Goal: Subscribe to service/newsletter

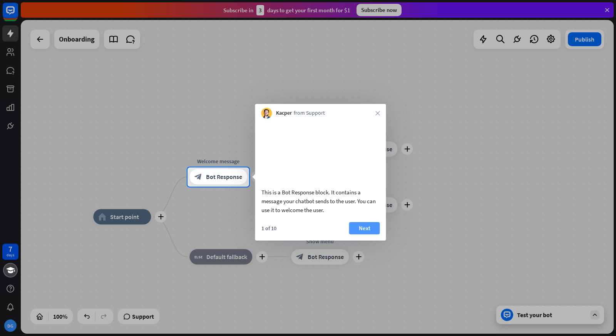
click at [363, 235] on button "Next" at bounding box center [364, 228] width 31 height 12
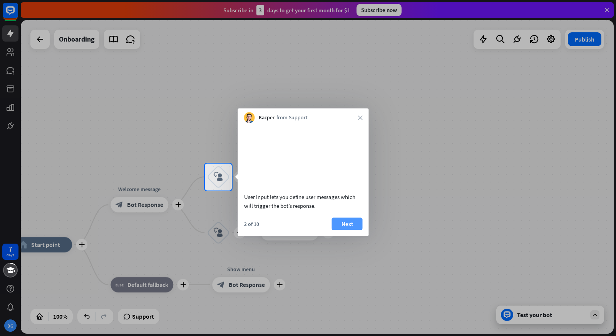
click at [348, 229] on button "Next" at bounding box center [347, 224] width 31 height 12
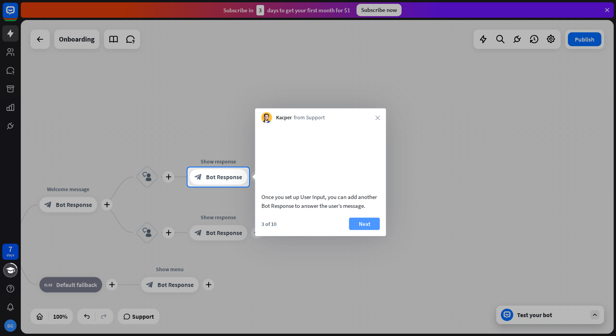
click at [362, 230] on button "Next" at bounding box center [364, 224] width 31 height 12
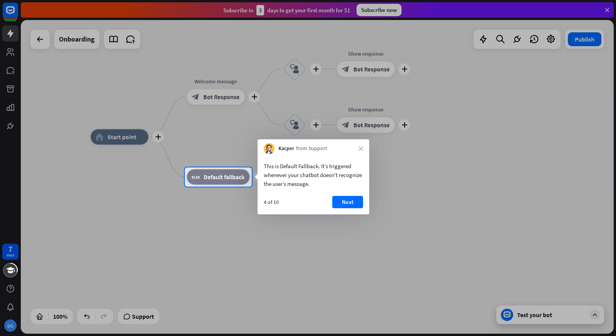
click at [357, 189] on div "This is Default Fallback. It’s triggered whenever your chatbot doesn't recogniz…" at bounding box center [314, 173] width 112 height 38
click at [358, 201] on button "Next" at bounding box center [347, 202] width 31 height 12
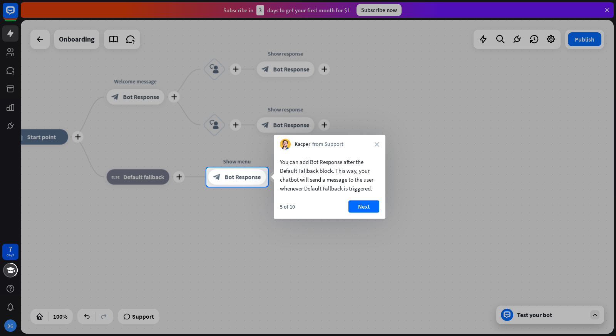
click at [363, 195] on div "You can add Bot Response after the Default Fallback block. This way, your chatb…" at bounding box center [330, 173] width 112 height 47
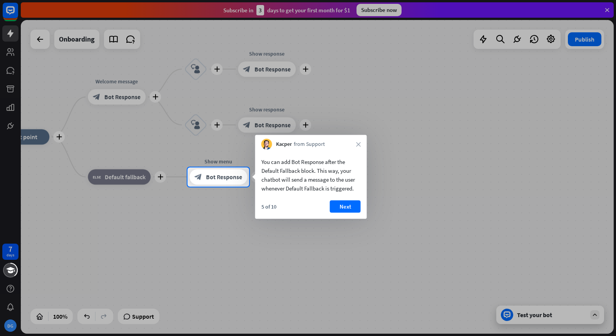
click at [358, 200] on div "You can add Bot Response after the Default Fallback block. This way, your chatb…" at bounding box center [311, 184] width 112 height 69
drag, startPoint x: 349, startPoint y: 212, endPoint x: 349, endPoint y: 207, distance: 5.1
click at [349, 212] on button "Next" at bounding box center [345, 207] width 31 height 12
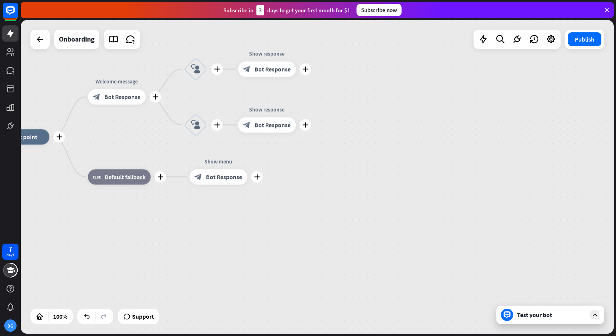
click at [349, 207] on div "plus home_2 Start point plus Welcome message block_bot_response Bot Response pl…" at bounding box center [288, 294] width 593 height 314
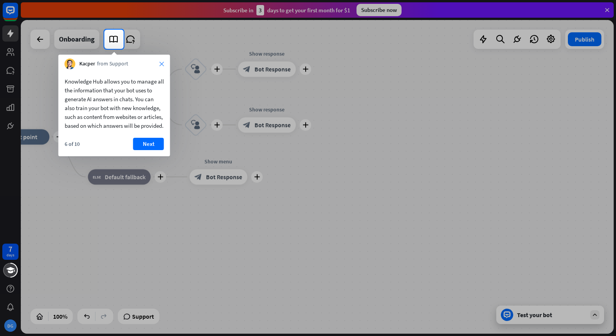
click at [159, 64] on icon "close" at bounding box center [161, 64] width 5 height 5
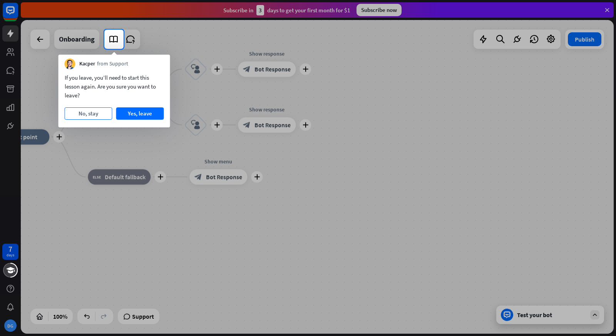
click at [90, 118] on button "No, stay" at bounding box center [89, 113] width 48 height 12
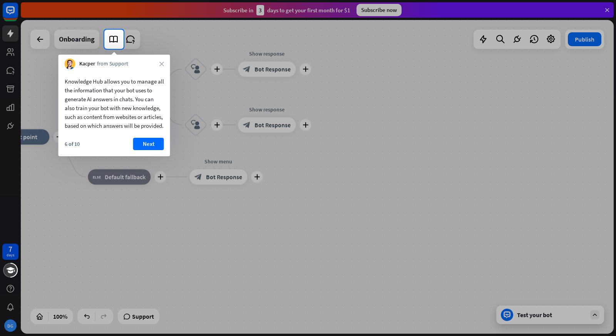
click at [159, 64] on div "Kacper from Support close" at bounding box center [115, 62] width 112 height 15
click at [169, 63] on div "Kacper from Support close" at bounding box center [115, 62] width 112 height 15
click at [163, 63] on icon "close" at bounding box center [161, 64] width 5 height 5
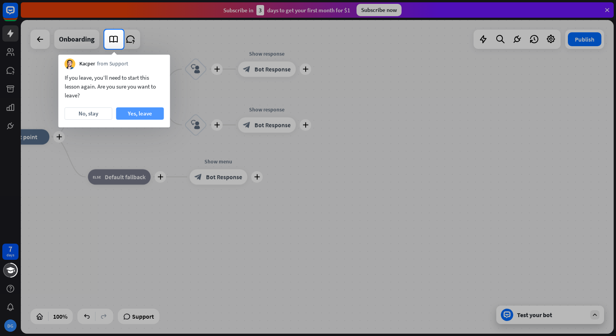
click at [134, 116] on button "Yes, leave" at bounding box center [140, 113] width 48 height 12
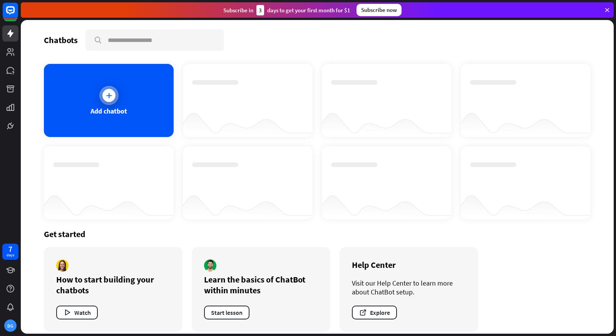
drag, startPoint x: 129, startPoint y: 112, endPoint x: 130, endPoint y: 95, distance: 17.7
click at [130, 95] on div "Add chatbot" at bounding box center [109, 100] width 130 height 73
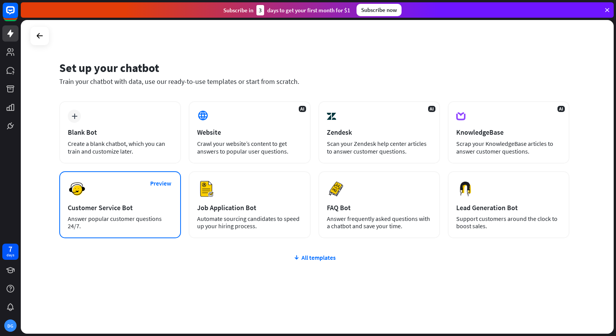
click at [115, 213] on div "Preview Customer Service Bot Answer popular customer questions 24/7." at bounding box center [120, 204] width 122 height 67
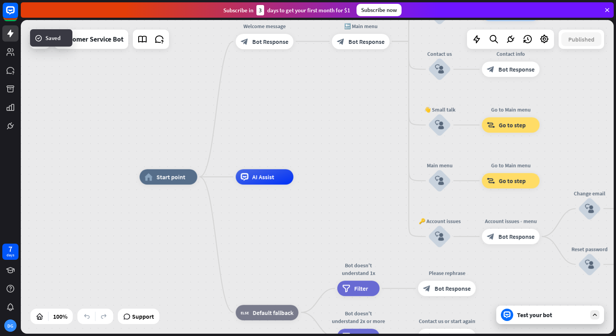
click at [282, 122] on div "home_2 Start point Welcome message block_bot_response Bot Response 🔙 Main menu …" at bounding box center [317, 177] width 593 height 314
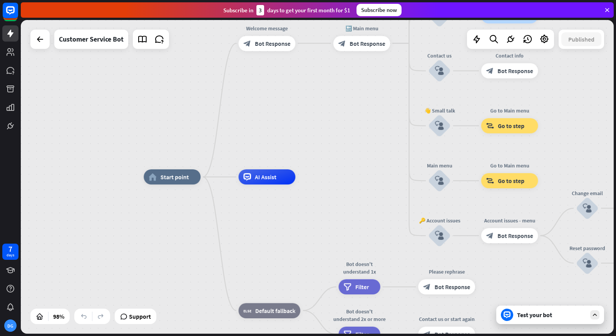
click at [325, 154] on div "home_2 Start point Welcome message block_bot_response Bot Response 🔙 Main menu …" at bounding box center [317, 177] width 593 height 314
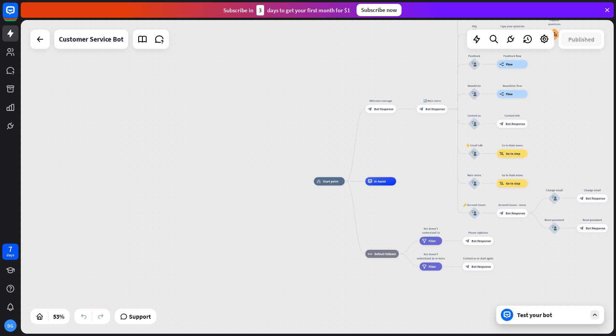
drag, startPoint x: 486, startPoint y: 124, endPoint x: 564, endPoint y: 117, distance: 78.1
click at [569, 125] on div "home_2 Start point Welcome message block_bot_response Bot Response 🔙 Main menu …" at bounding box center [317, 177] width 593 height 314
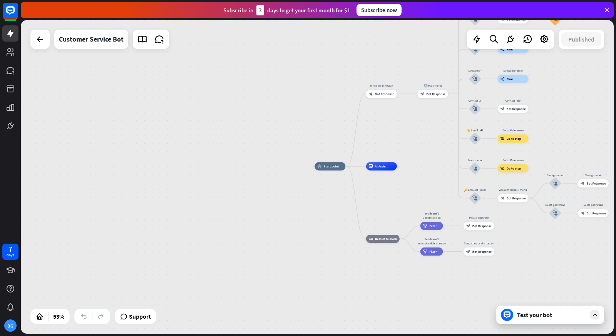
click at [389, 12] on div "Subscribe now" at bounding box center [379, 10] width 45 height 12
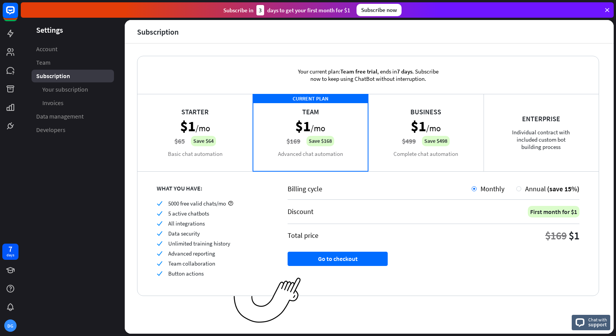
drag, startPoint x: 303, startPoint y: 141, endPoint x: 289, endPoint y: 143, distance: 13.6
click at [289, 143] on div "CURRENT PLAN Team $1 /mo $169 Save $168 Advanced chat automation" at bounding box center [311, 132] width 116 height 77
click at [179, 134] on div "Starter $1 /mo $65 Save $64 Basic chat automation" at bounding box center [195, 132] width 116 height 77
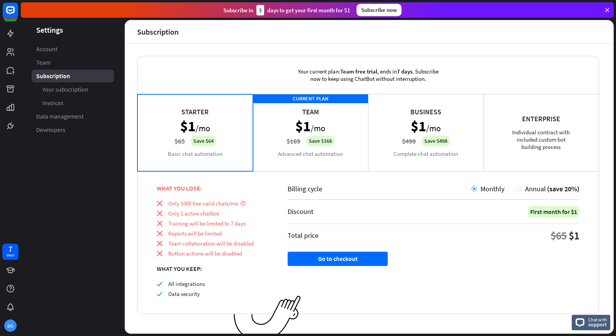
click at [298, 129] on div "CURRENT PLAN Team $1 /mo $169 Save $168 Advanced chat automation" at bounding box center [311, 132] width 116 height 77
